Goal: Task Accomplishment & Management: Use online tool/utility

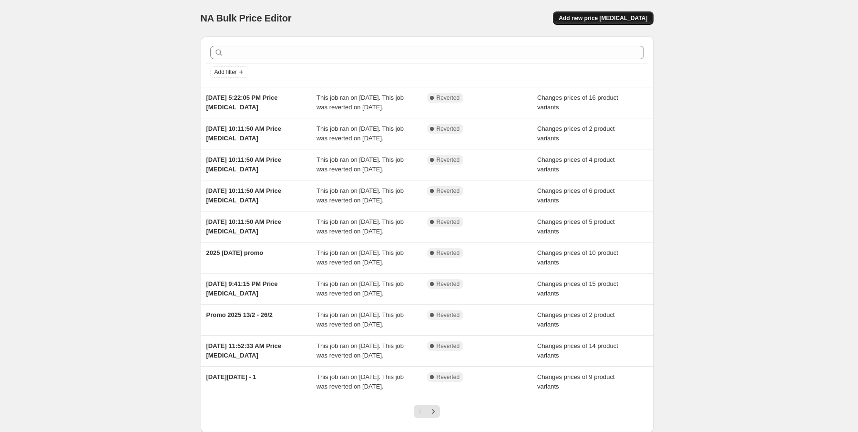
click at [642, 20] on span "Add new price [MEDICAL_DATA]" at bounding box center [603, 18] width 89 height 8
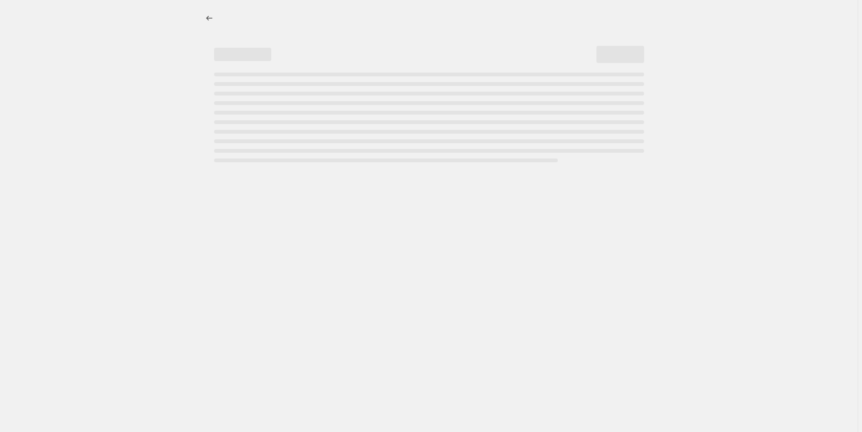
select select "percentage"
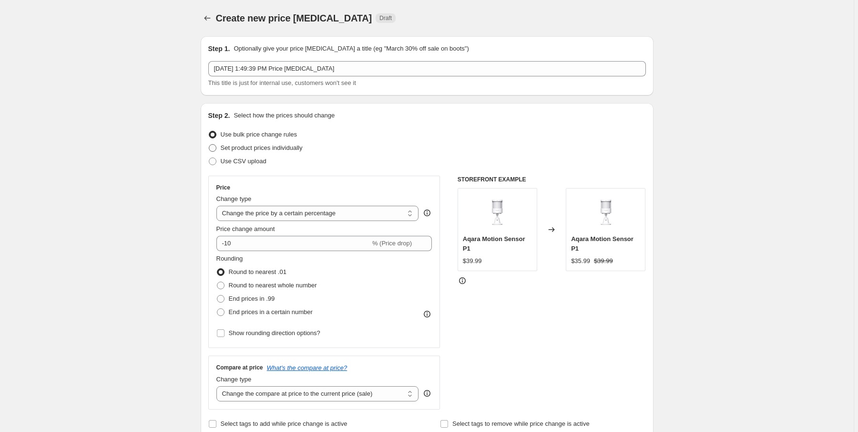
click at [227, 149] on span "Set product prices individually" at bounding box center [262, 147] width 82 height 7
click at [209, 145] on input "Set product prices individually" at bounding box center [209, 144] width 0 height 0
radio input "true"
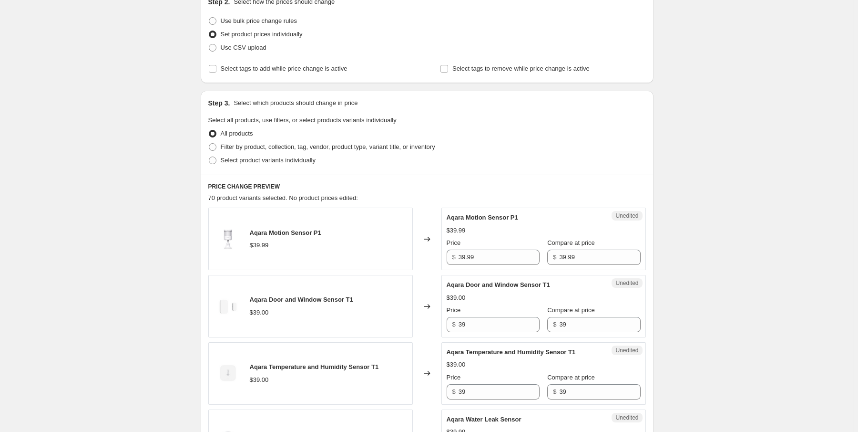
scroll to position [114, 0]
click at [291, 147] on span "Filter by product, collection, tag, vendor, product type, variant title, or inv…" at bounding box center [328, 145] width 215 height 7
click at [209, 143] on input "Filter by product, collection, tag, vendor, product type, variant title, or inv…" at bounding box center [209, 142] width 0 height 0
radio input "true"
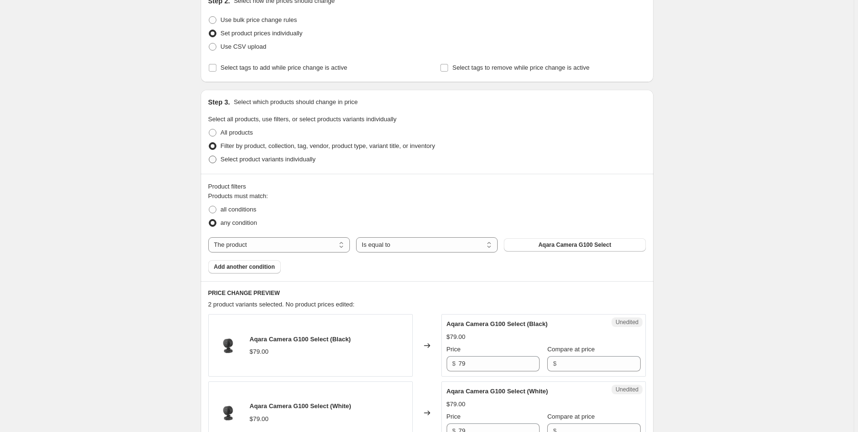
click at [309, 163] on span "Select product variants individually" at bounding box center [268, 158] width 95 height 7
click at [209, 156] on input "Select product variants individually" at bounding box center [209, 155] width 0 height 0
radio input "true"
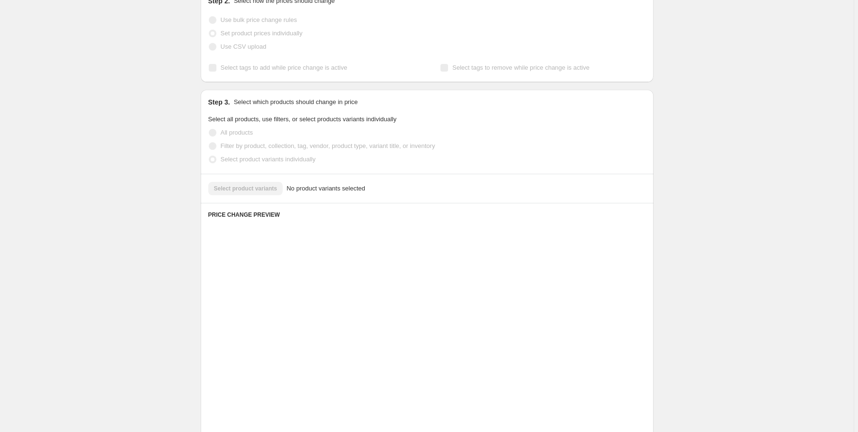
scroll to position [68, 0]
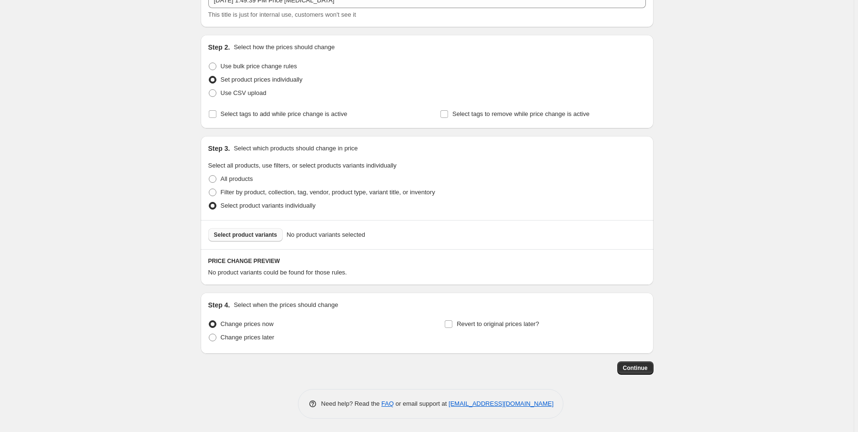
click at [268, 237] on span "Select product variants" at bounding box center [245, 235] width 63 height 8
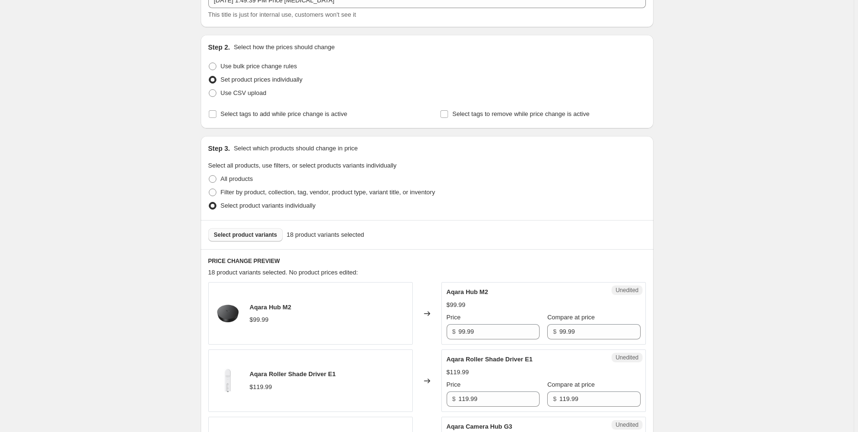
scroll to position [297, 0]
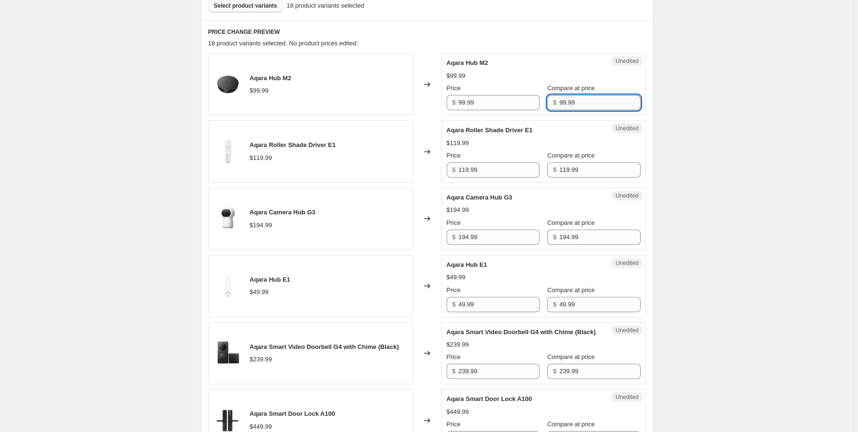
click at [574, 99] on input "99.99" at bounding box center [599, 102] width 81 height 15
type input "9"
type input "79"
type input "99.99"
click at [524, 63] on div "Aqara Hub M2" at bounding box center [525, 63] width 156 height 10
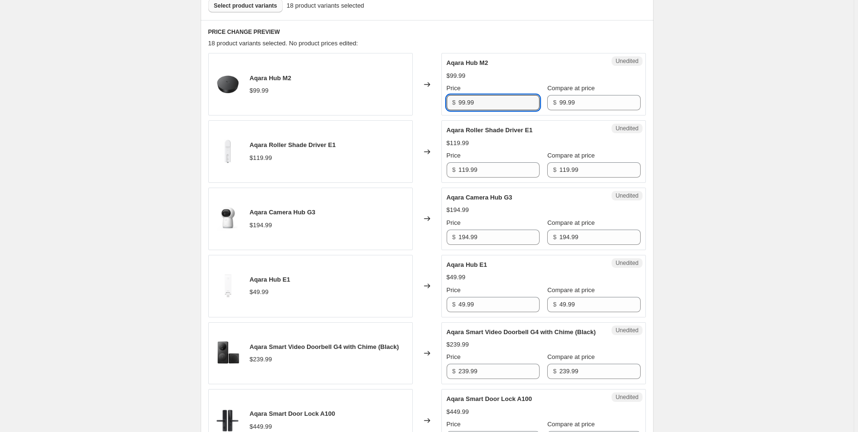
drag, startPoint x: 486, startPoint y: 100, endPoint x: 394, endPoint y: 100, distance: 92.5
click at [394, 100] on div "Aqara Hub M2 $99.99 Changed to Unedited Aqara Hub M2 $99.99 Price $ 99.99 Compa…" at bounding box center [427, 84] width 438 height 62
type input "79"
click at [485, 165] on input "119.99" at bounding box center [499, 169] width 81 height 15
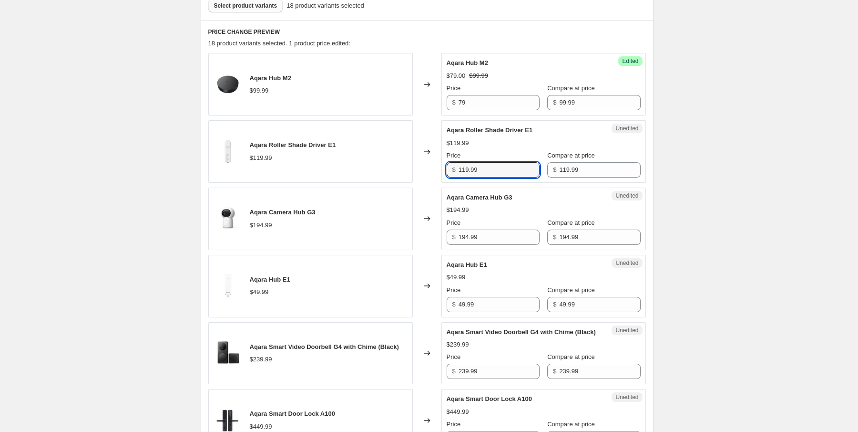
drag, startPoint x: 486, startPoint y: 168, endPoint x: 428, endPoint y: 175, distance: 58.6
click at [428, 175] on div "Aqara Roller Shade Driver E1 $119.99 Changed to Unedited Aqara Roller Shade Dri…" at bounding box center [427, 151] width 438 height 62
type input "99"
click at [484, 236] on input "194.99" at bounding box center [499, 236] width 81 height 15
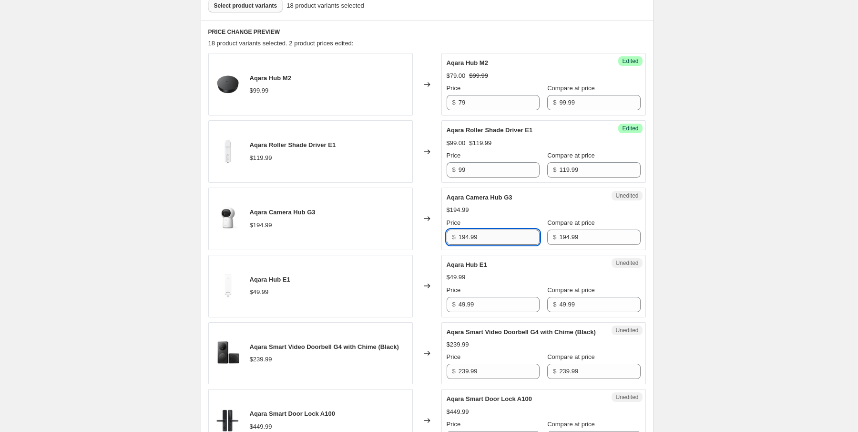
drag, startPoint x: 485, startPoint y: 236, endPoint x: 462, endPoint y: 236, distance: 22.9
click at [462, 236] on input "194.99" at bounding box center [499, 236] width 81 height 15
type input "159"
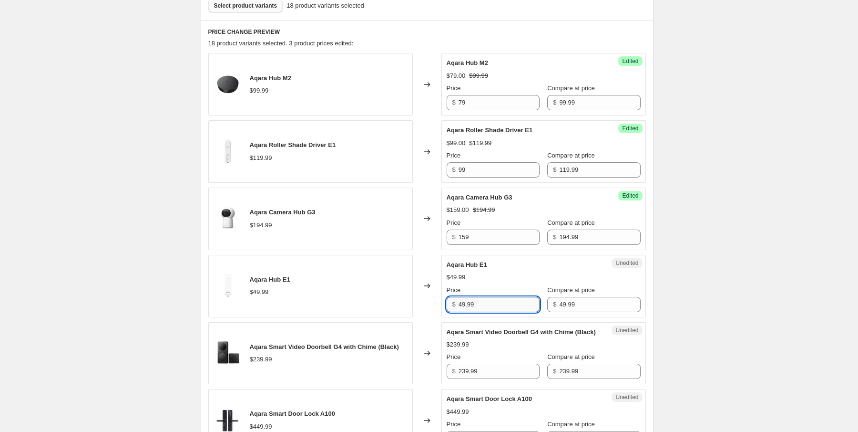
click at [499, 301] on input "49.99" at bounding box center [499, 304] width 81 height 15
drag, startPoint x: 466, startPoint y: 304, endPoint x: 458, endPoint y: 304, distance: 8.1
click at [458, 304] on div "$ 49.99" at bounding box center [493, 304] width 93 height 15
type input "39"
click at [483, 378] on input "239.99" at bounding box center [499, 370] width 81 height 15
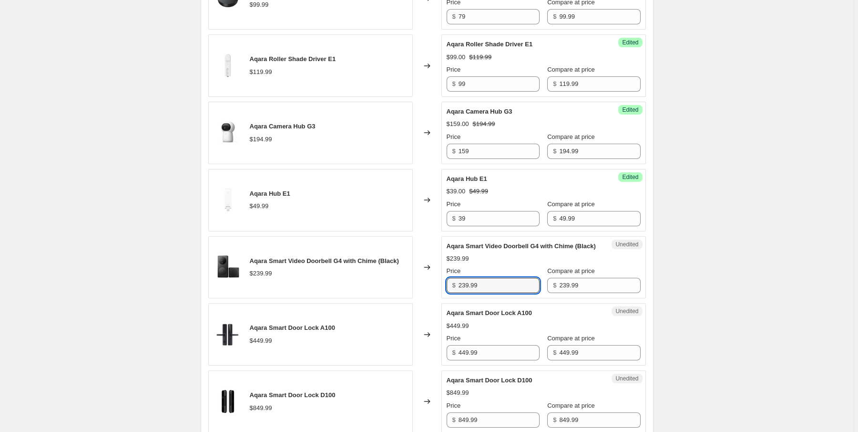
scroll to position [412, 0]
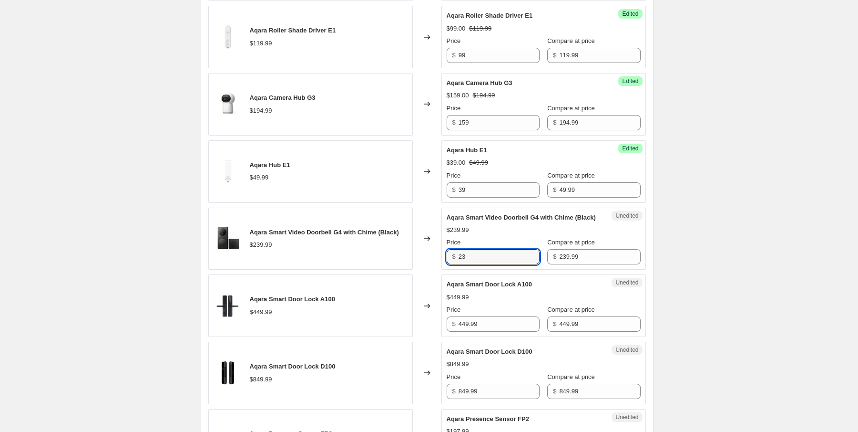
type input "2"
type input "139"
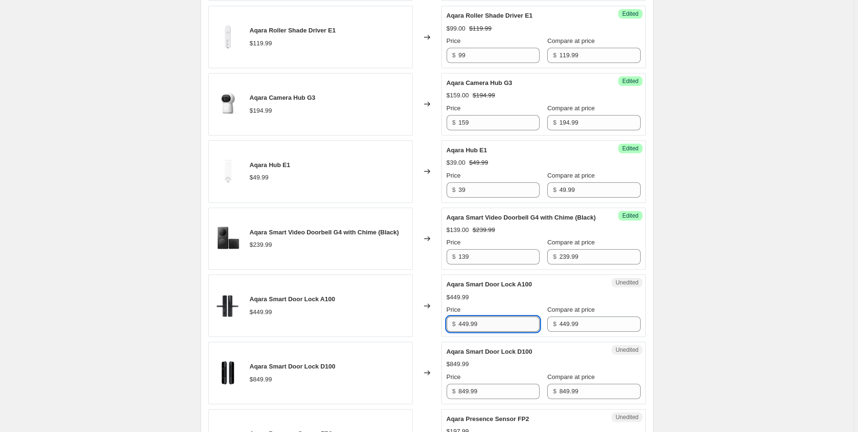
click at [491, 330] on input "449.99" at bounding box center [499, 323] width 81 height 15
drag, startPoint x: 478, startPoint y: 330, endPoint x: 453, endPoint y: 333, distance: 26.0
click at [453, 331] on div "$ 449.99" at bounding box center [493, 323] width 93 height 15
type input "299"
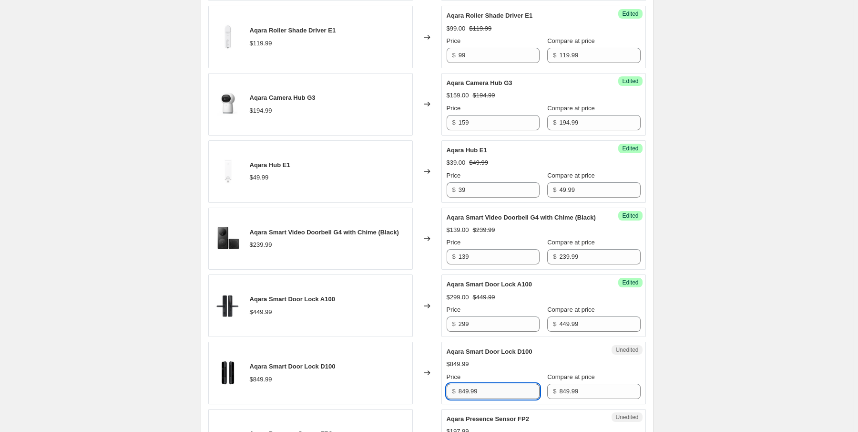
click at [489, 398] on input "849.99" at bounding box center [499, 390] width 81 height 15
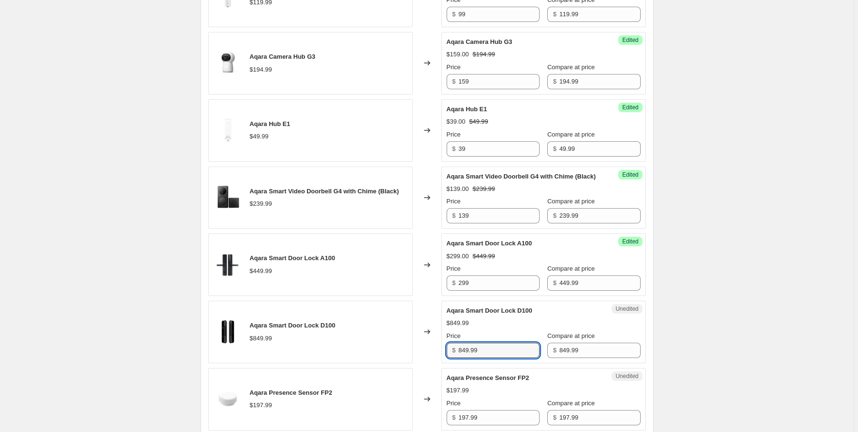
scroll to position [488, 0]
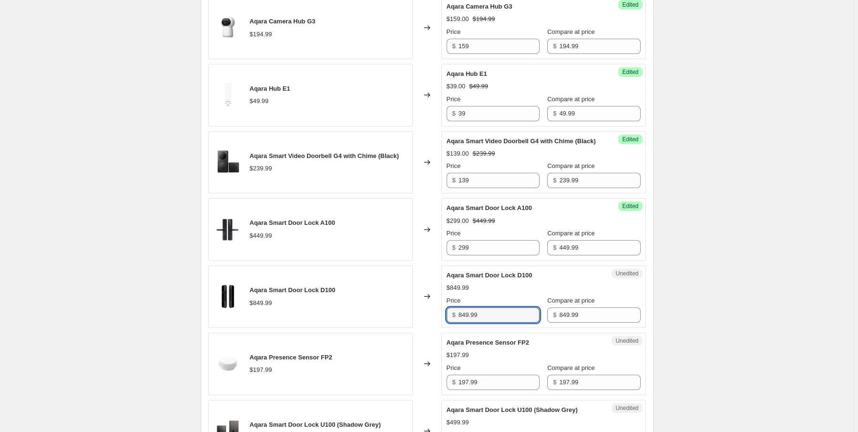
drag, startPoint x: 479, startPoint y: 321, endPoint x: 450, endPoint y: 320, distance: 29.6
click at [450, 320] on div "$ 849.99" at bounding box center [493, 314] width 93 height 15
type input "679"
click at [424, 328] on div "Changed to" at bounding box center [427, 296] width 29 height 62
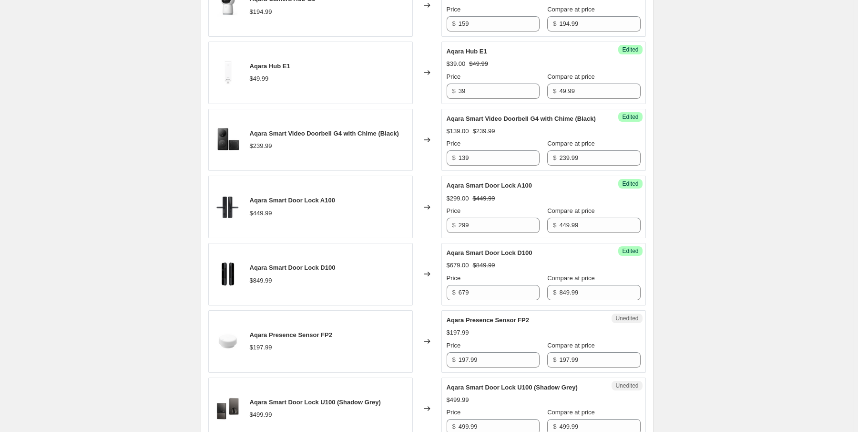
scroll to position [526, 0]
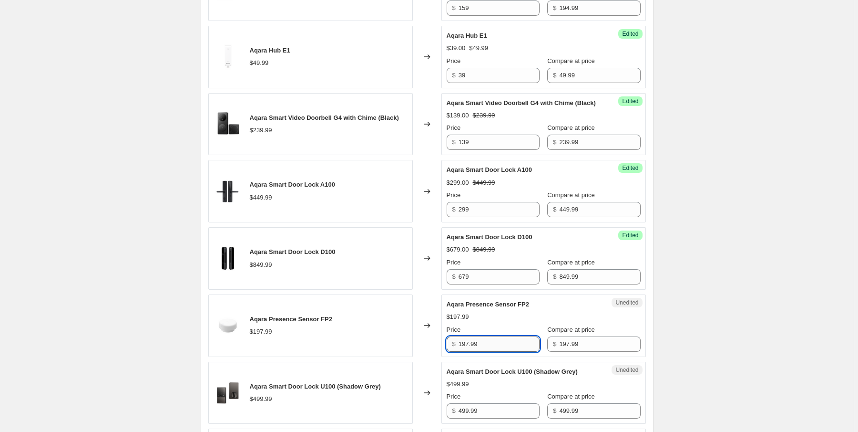
click at [493, 351] on input "197.99" at bounding box center [499, 343] width 81 height 15
type input "1"
type input "129"
click at [433, 354] on div "Changed to" at bounding box center [427, 325] width 29 height 62
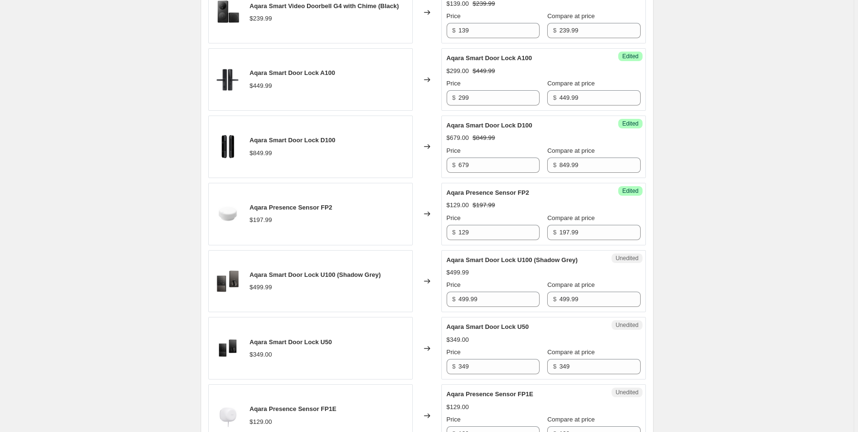
scroll to position [640, 0]
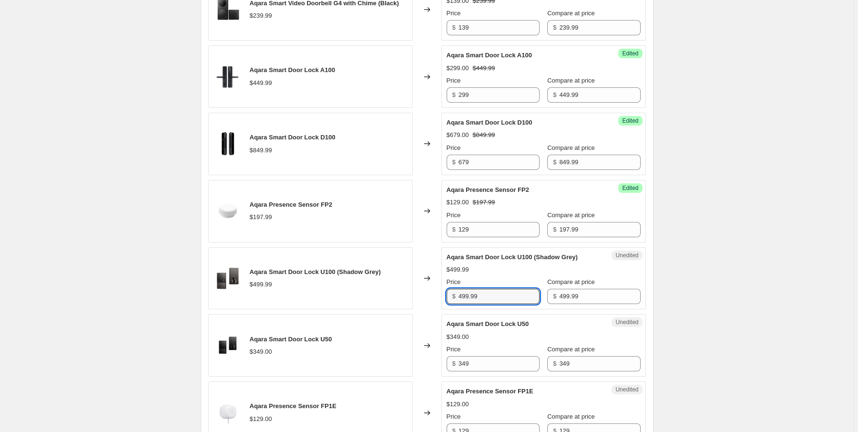
drag, startPoint x: 491, startPoint y: 302, endPoint x: 454, endPoint y: 299, distance: 36.4
click at [454, 299] on div "$ 499.99" at bounding box center [493, 296] width 93 height 15
type input "289"
click at [436, 326] on div "Changed to" at bounding box center [427, 345] width 29 height 62
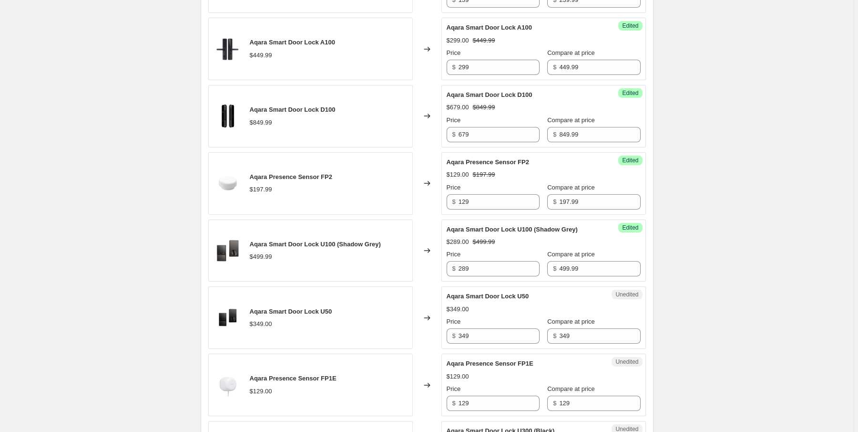
scroll to position [679, 0]
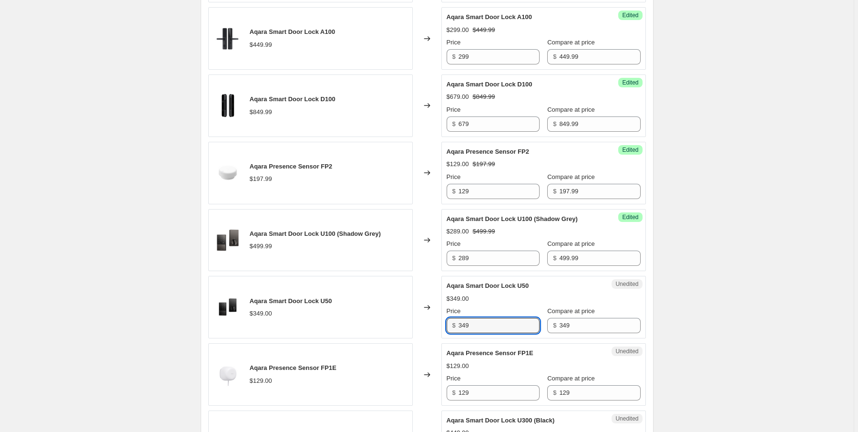
drag, startPoint x: 484, startPoint y: 331, endPoint x: 420, endPoint y: 325, distance: 64.3
click at [420, 325] on div "Aqara Smart Door Lock U50 $349.00 Changed to Unedited Aqara Smart Door Lock U50…" at bounding box center [427, 307] width 438 height 62
type input "249"
click at [424, 330] on div "Changed to" at bounding box center [427, 307] width 29 height 62
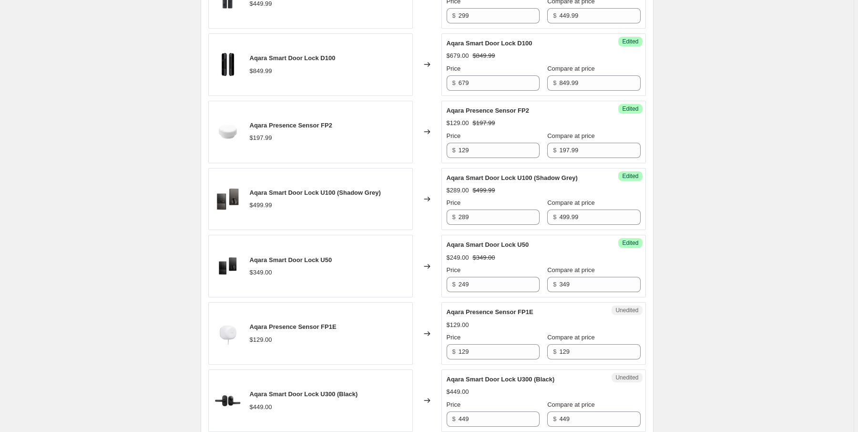
scroll to position [793, 0]
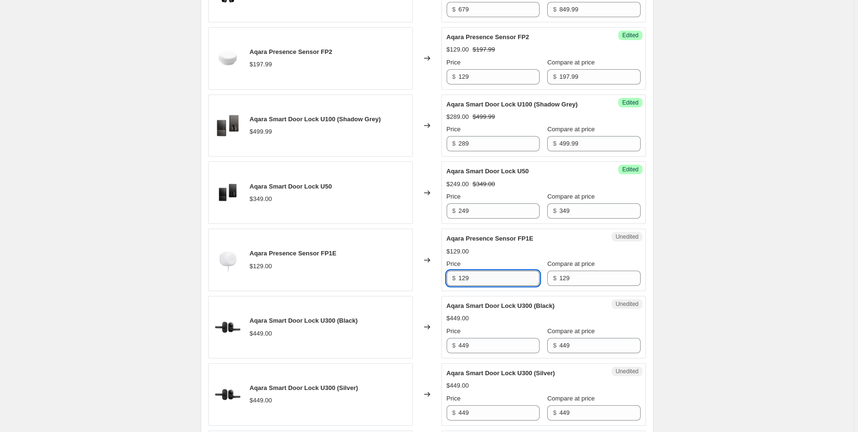
click at [475, 279] on input "129" at bounding box center [499, 277] width 81 height 15
type input "1"
type input "89"
click at [431, 304] on div "Changed to" at bounding box center [427, 327] width 29 height 62
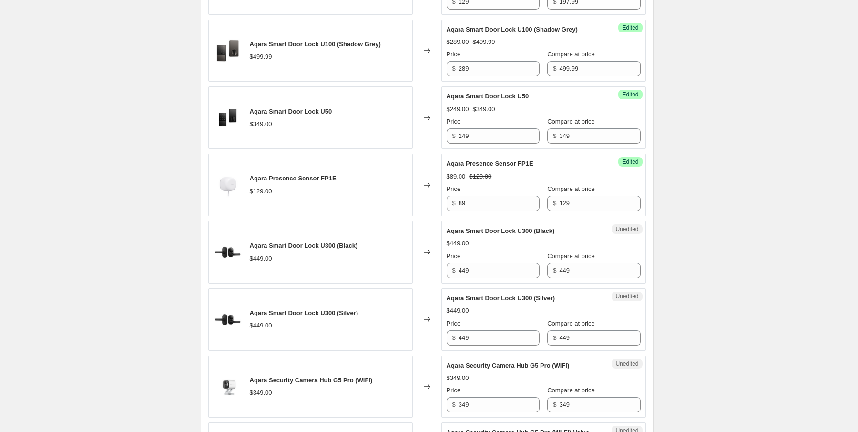
scroll to position [869, 0]
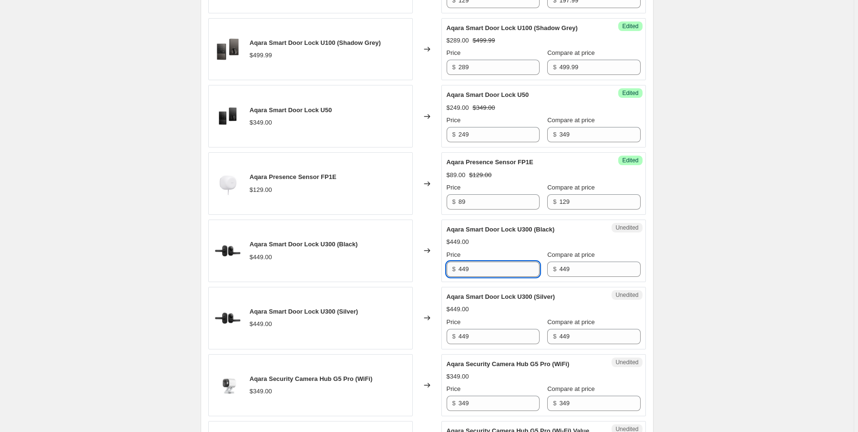
click at [485, 269] on input "449" at bounding box center [499, 268] width 81 height 15
type input "4"
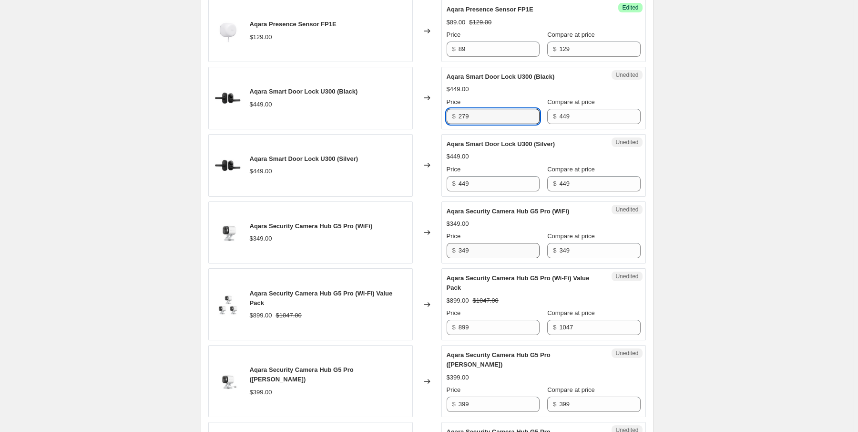
type input "279"
click at [490, 256] on input "349" at bounding box center [499, 250] width 81 height 15
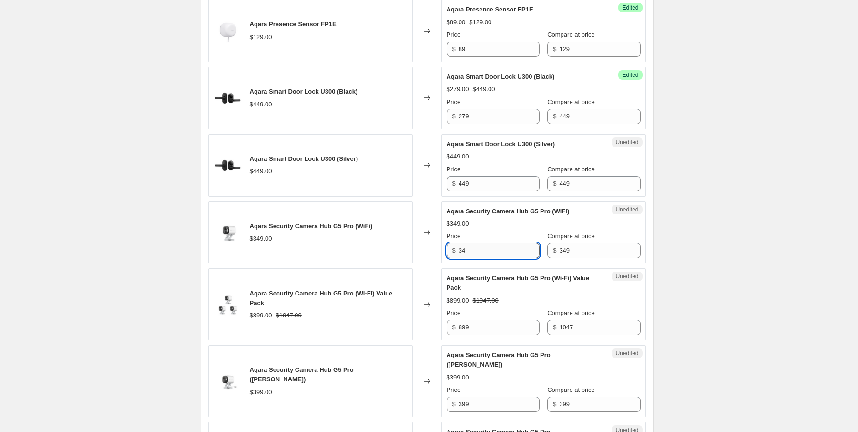
type input "3"
type input "349"
click at [474, 191] on input "449" at bounding box center [499, 183] width 81 height 15
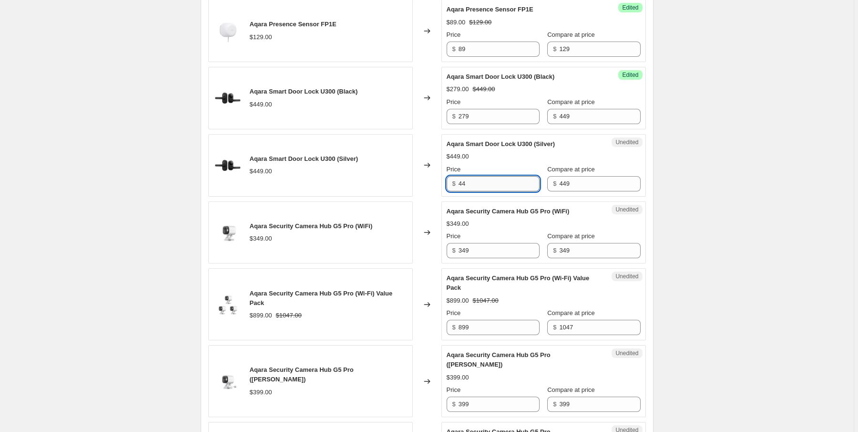
type input "4"
type input "279"
click at [477, 248] on input "349" at bounding box center [499, 250] width 81 height 15
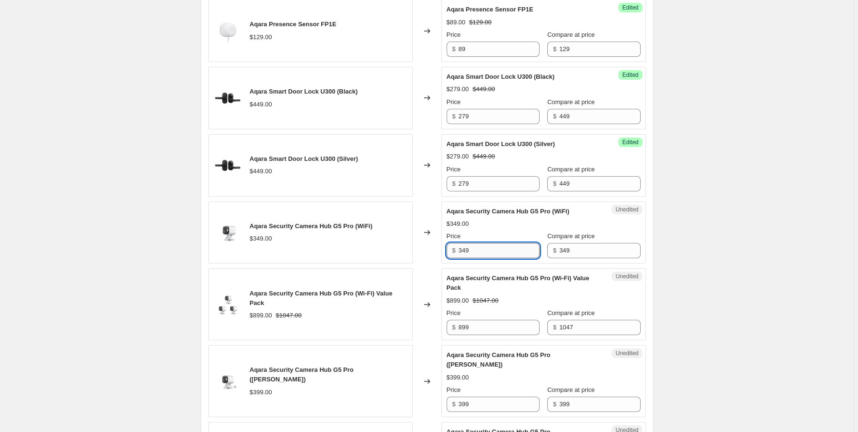
click at [476, 255] on input "349" at bounding box center [499, 250] width 81 height 15
type input "3"
type input "289"
click at [481, 331] on input "899" at bounding box center [499, 327] width 81 height 15
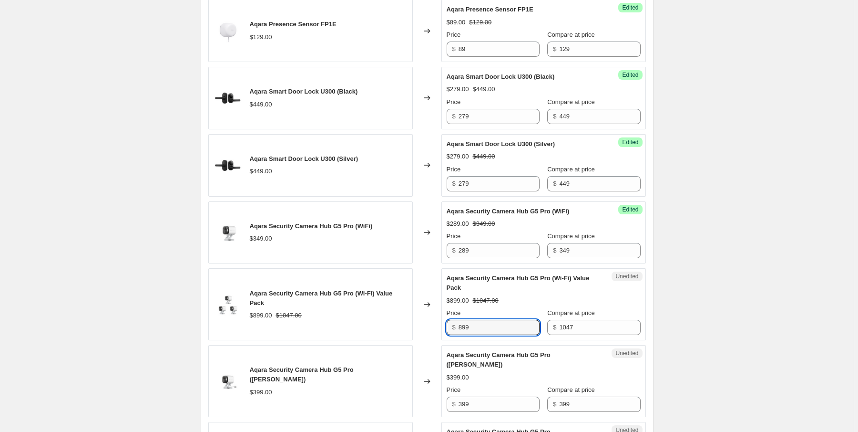
drag, startPoint x: 481, startPoint y: 331, endPoint x: 454, endPoint y: 332, distance: 26.7
click at [454, 332] on div "$ 899" at bounding box center [493, 327] width 93 height 15
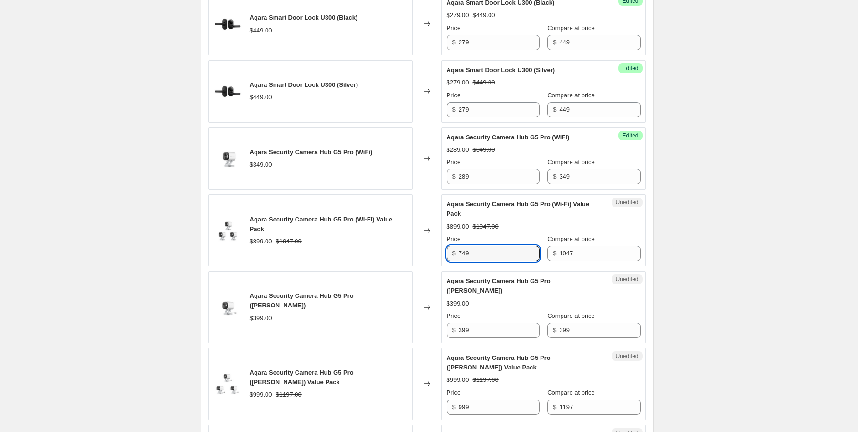
scroll to position [1098, 0]
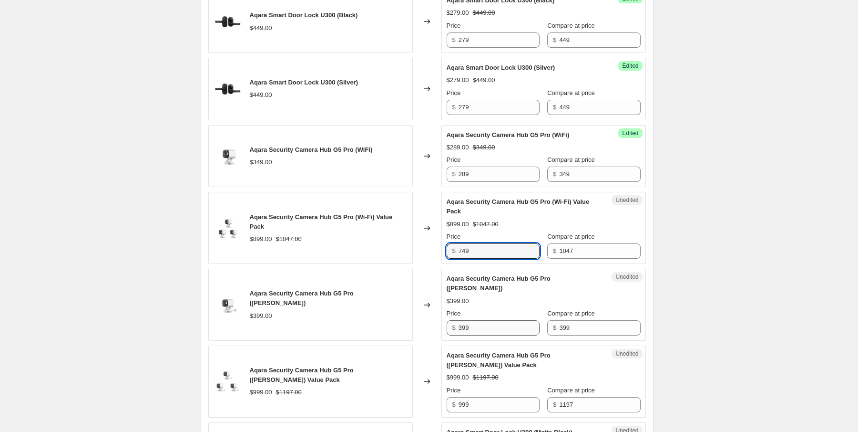
type input "749"
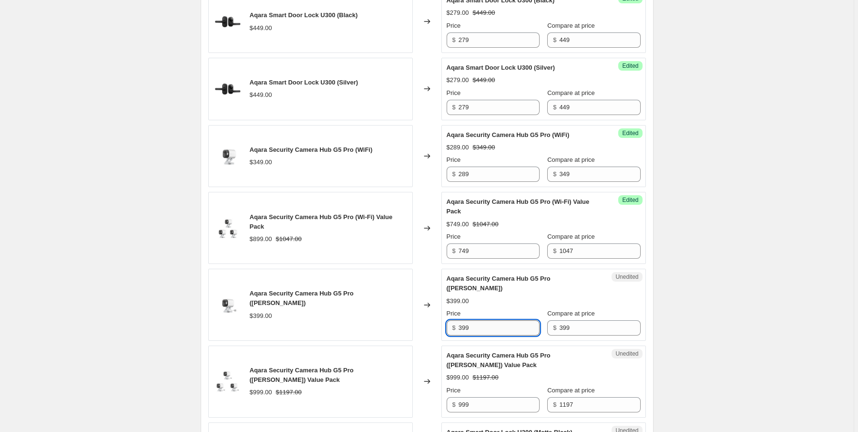
click at [482, 320] on input "399" at bounding box center [499, 327] width 81 height 15
drag, startPoint x: 482, startPoint y: 320, endPoint x: 442, endPoint y: 321, distance: 40.6
click at [442, 321] on div "Aqara Security Camera Hub G5 Pro ([PERSON_NAME]) $399.00 Changed to Unedited Aq…" at bounding box center [427, 304] width 438 height 72
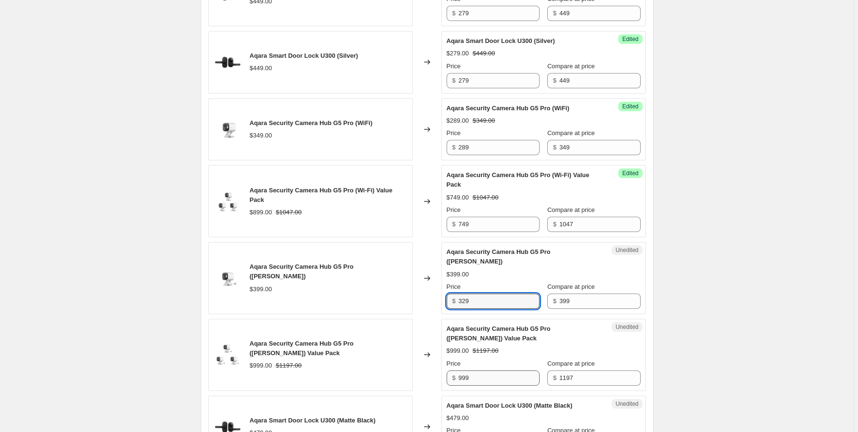
scroll to position [1136, 0]
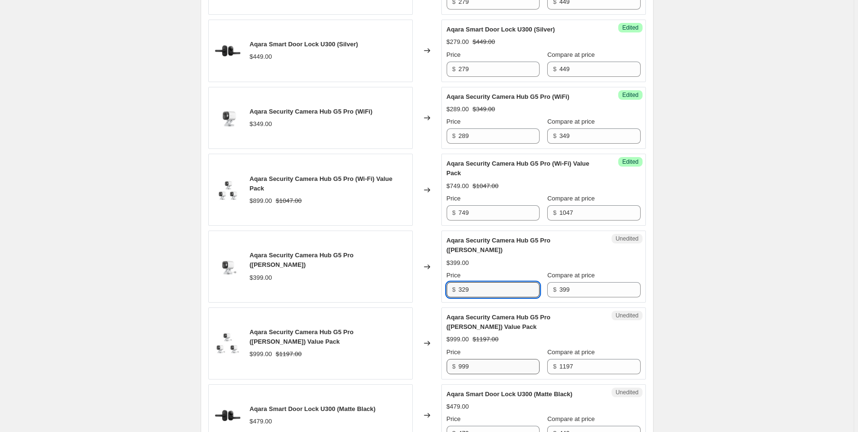
type input "329"
click at [475, 359] on input "999" at bounding box center [499, 366] width 81 height 15
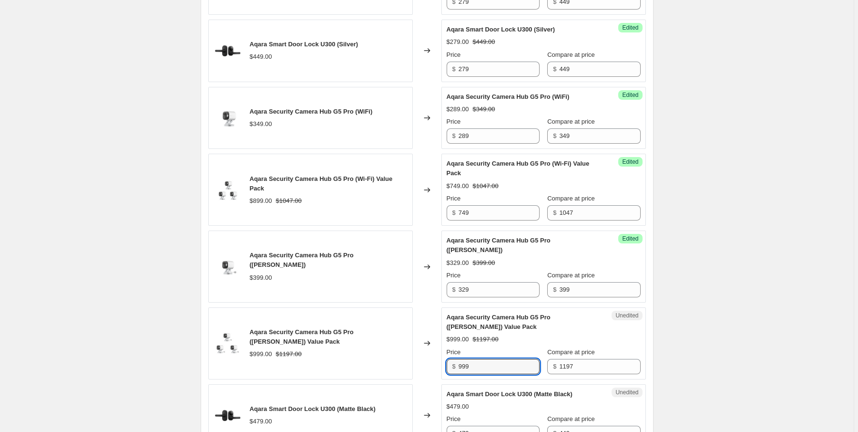
drag, startPoint x: 477, startPoint y: 353, endPoint x: 441, endPoint y: 359, distance: 36.6
click at [441, 359] on div "Aqara Security Camera Hub G5 Pro ([PERSON_NAME]) Value Pack $999.00 $1197.00 Ch…" at bounding box center [427, 343] width 438 height 72
type input "849"
click at [441, 359] on div "Changed to" at bounding box center [427, 343] width 29 height 72
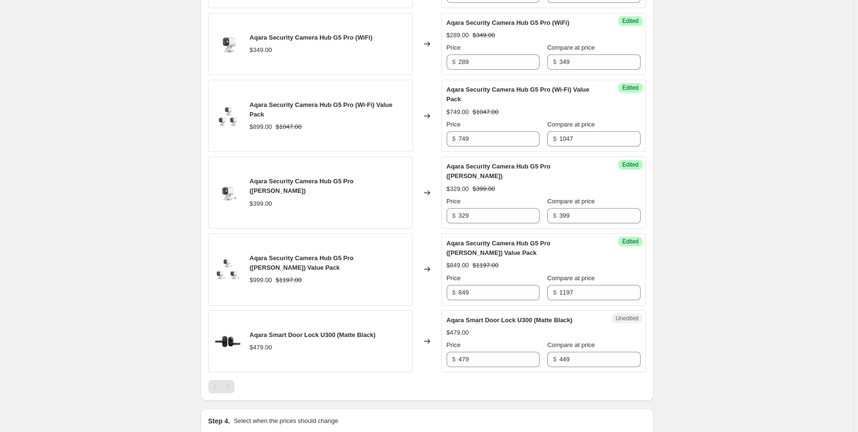
scroll to position [1213, 0]
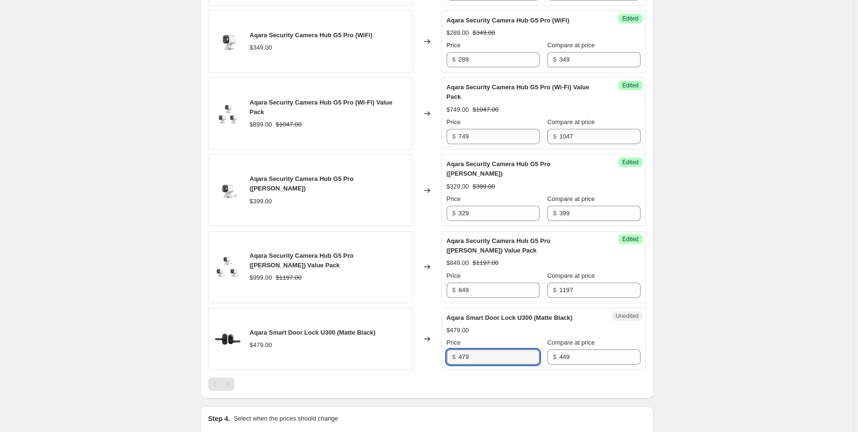
drag, startPoint x: 486, startPoint y: 345, endPoint x: 458, endPoint y: 347, distance: 28.2
click at [458, 349] on div "$ 479" at bounding box center [493, 356] width 93 height 15
type input "3"
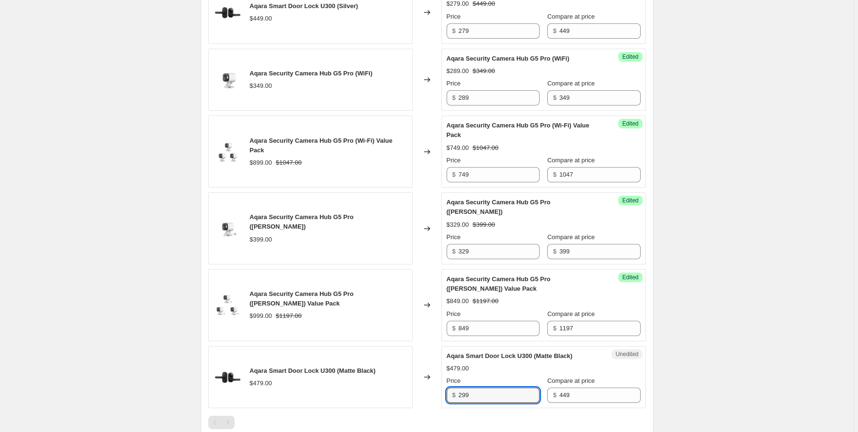
type input "299"
click at [430, 325] on div "Changed to" at bounding box center [427, 305] width 29 height 72
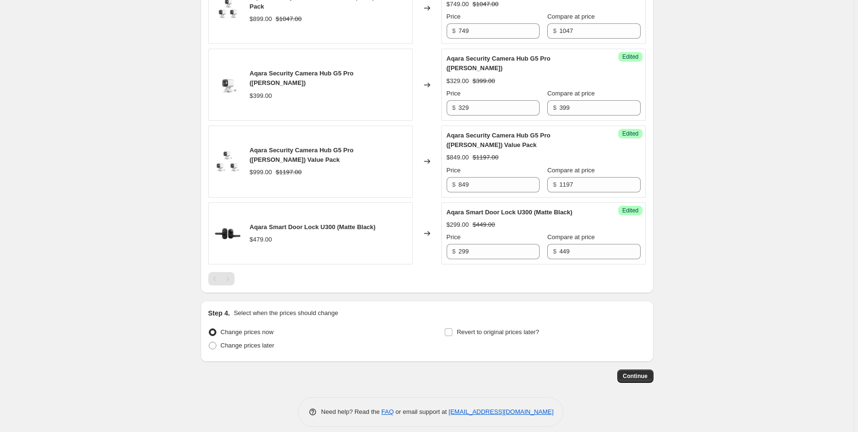
scroll to position [1319, 0]
click at [221, 338] on label "Change prices later" at bounding box center [241, 344] width 66 height 13
click at [209, 341] on input "Change prices later" at bounding box center [209, 341] width 0 height 0
radio input "true"
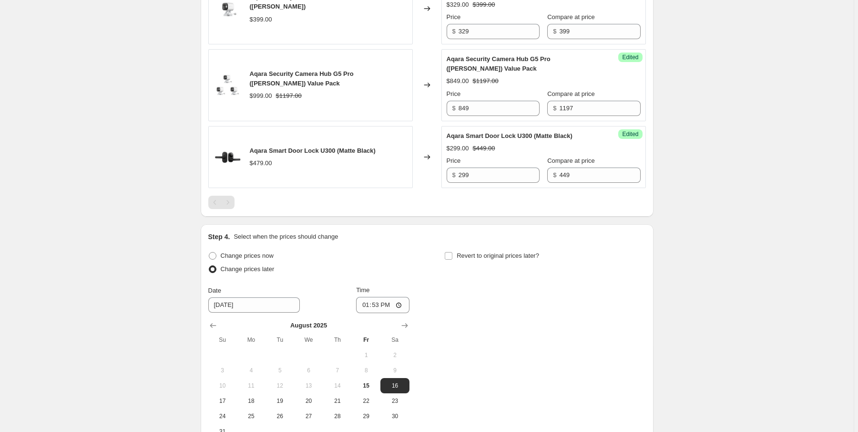
scroll to position [1471, 0]
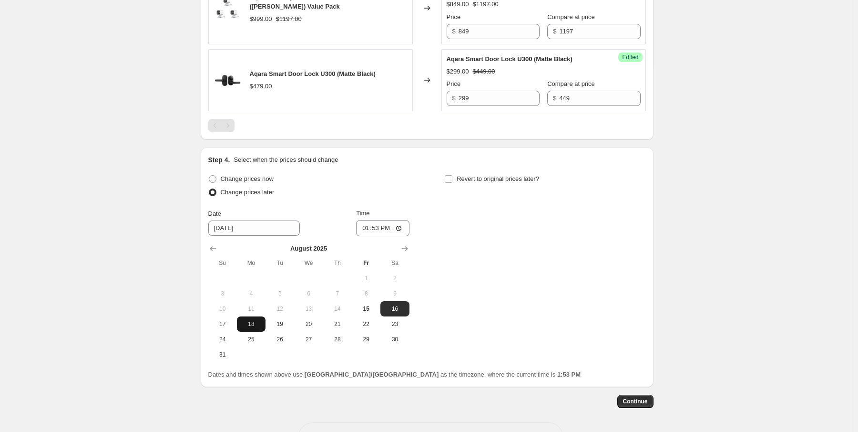
click at [252, 320] on span "18" at bounding box center [251, 324] width 21 height 8
type input "[DATE]"
click at [366, 221] on input "13:53" at bounding box center [382, 228] width 53 height 16
type input "00:01"
click at [489, 257] on div "Change prices now Change prices later Date [DATE] Time 00:[DATE] Mo Tu We Th Fr…" at bounding box center [427, 267] width 438 height 190
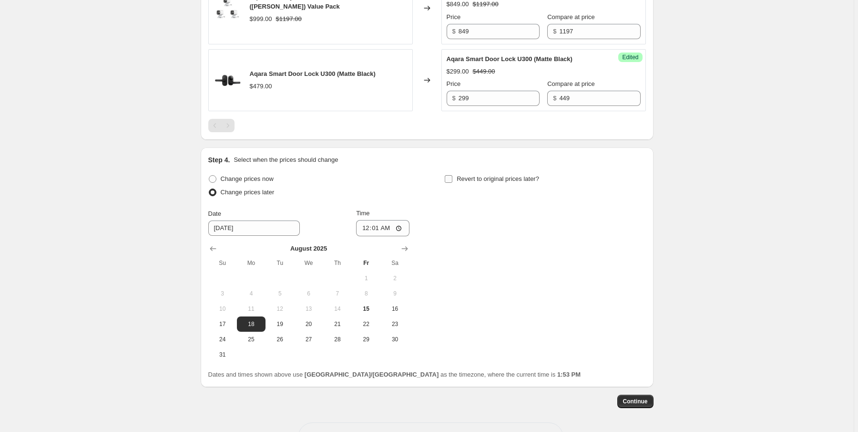
click at [453, 175] on input "Revert to original prices later?" at bounding box center [449, 179] width 8 height 8
checkbox input "true"
click at [643, 244] on icon "Show next month, September 2025" at bounding box center [642, 249] width 10 height 10
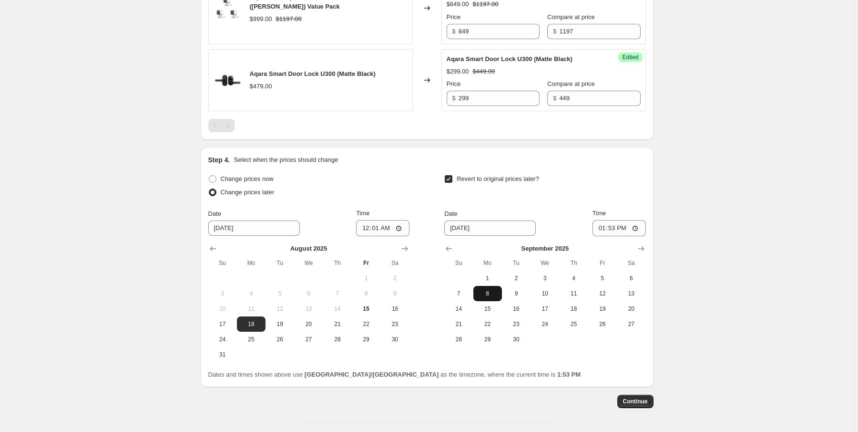
click at [486, 289] on span "8" at bounding box center [487, 293] width 21 height 8
type input "[DATE]"
click at [605, 220] on input "13:53" at bounding box center [619, 228] width 53 height 16
type input "00:01"
click at [619, 189] on div "Revert to original prices later?" at bounding box center [544, 186] width 201 height 29
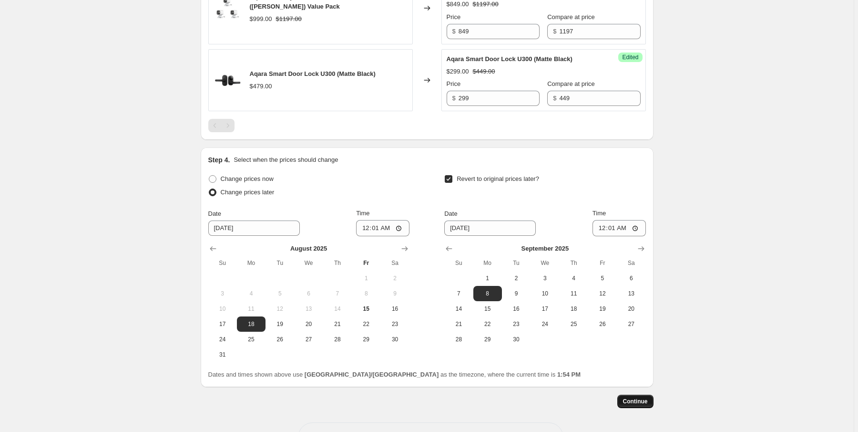
click at [638, 397] on span "Continue" at bounding box center [635, 401] width 25 height 8
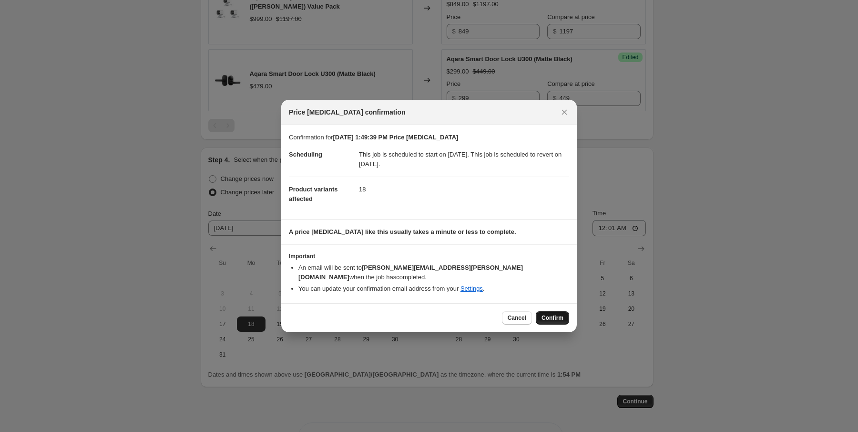
click at [556, 314] on span "Confirm" at bounding box center [553, 318] width 22 height 8
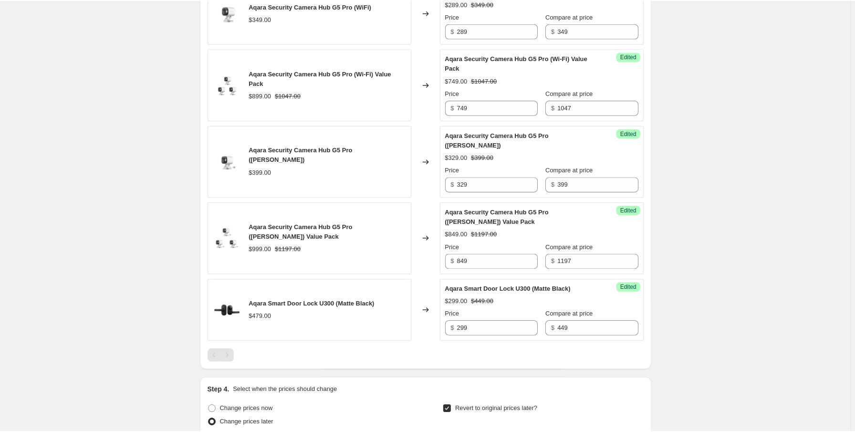
scroll to position [1250, 0]
